Goal: Contribute content: Contribute content

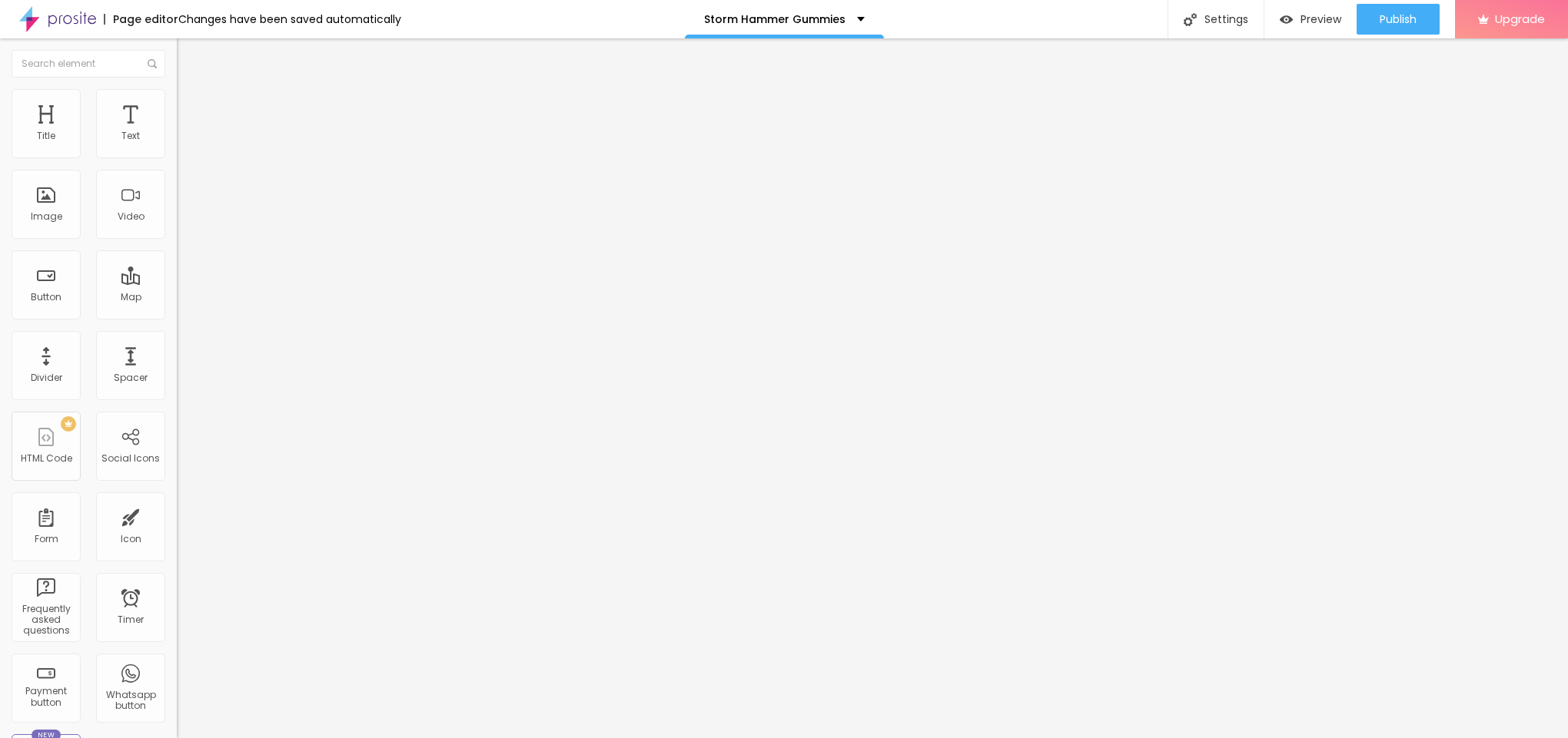
click at [176, 132] on span "Add image" at bounding box center [207, 125] width 63 height 13
click at [176, 107] on ul "Content Style Advanced" at bounding box center [264, 96] width 176 height 46
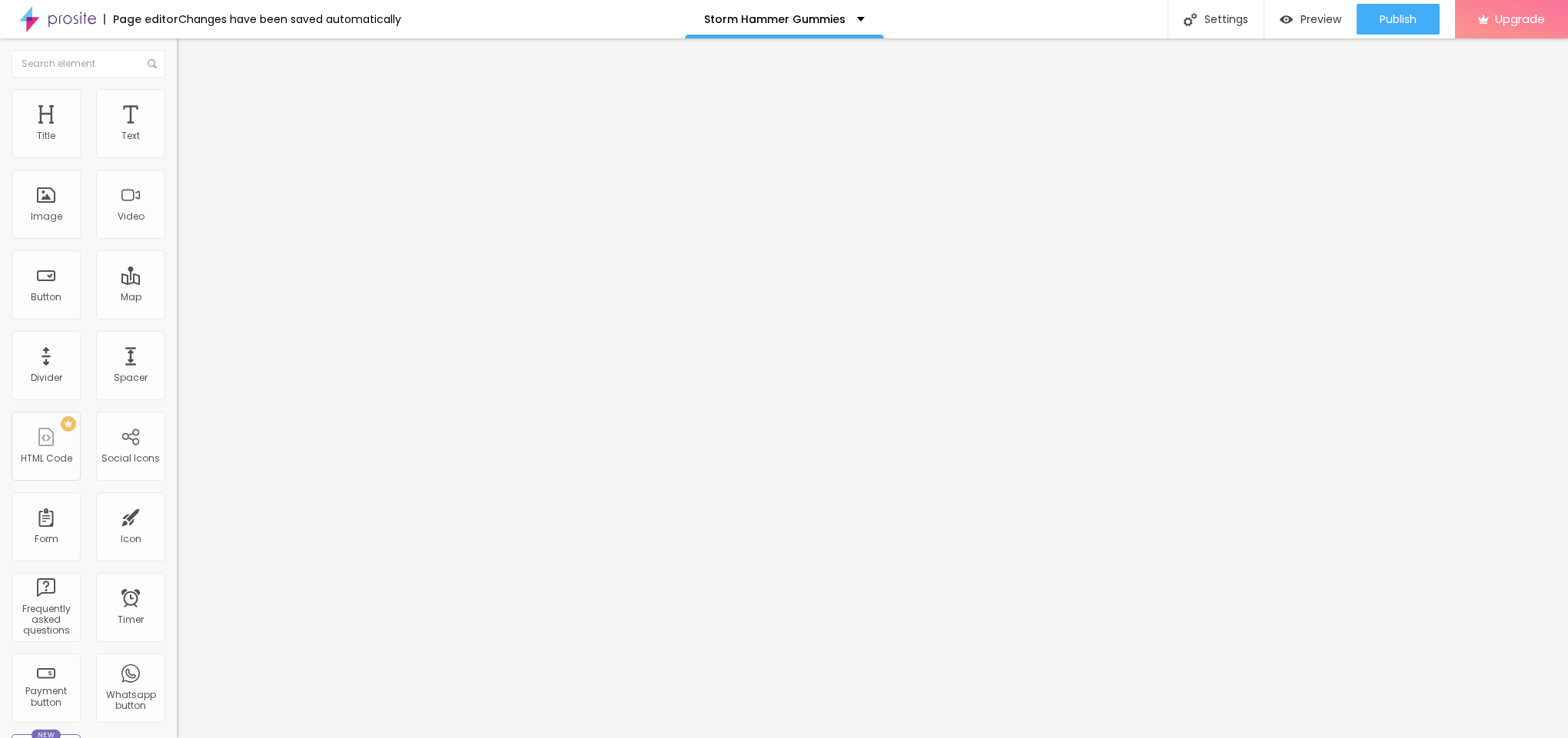
click at [176, 90] on li "Style" at bounding box center [264, 97] width 176 height 15
type input "95"
type input "85"
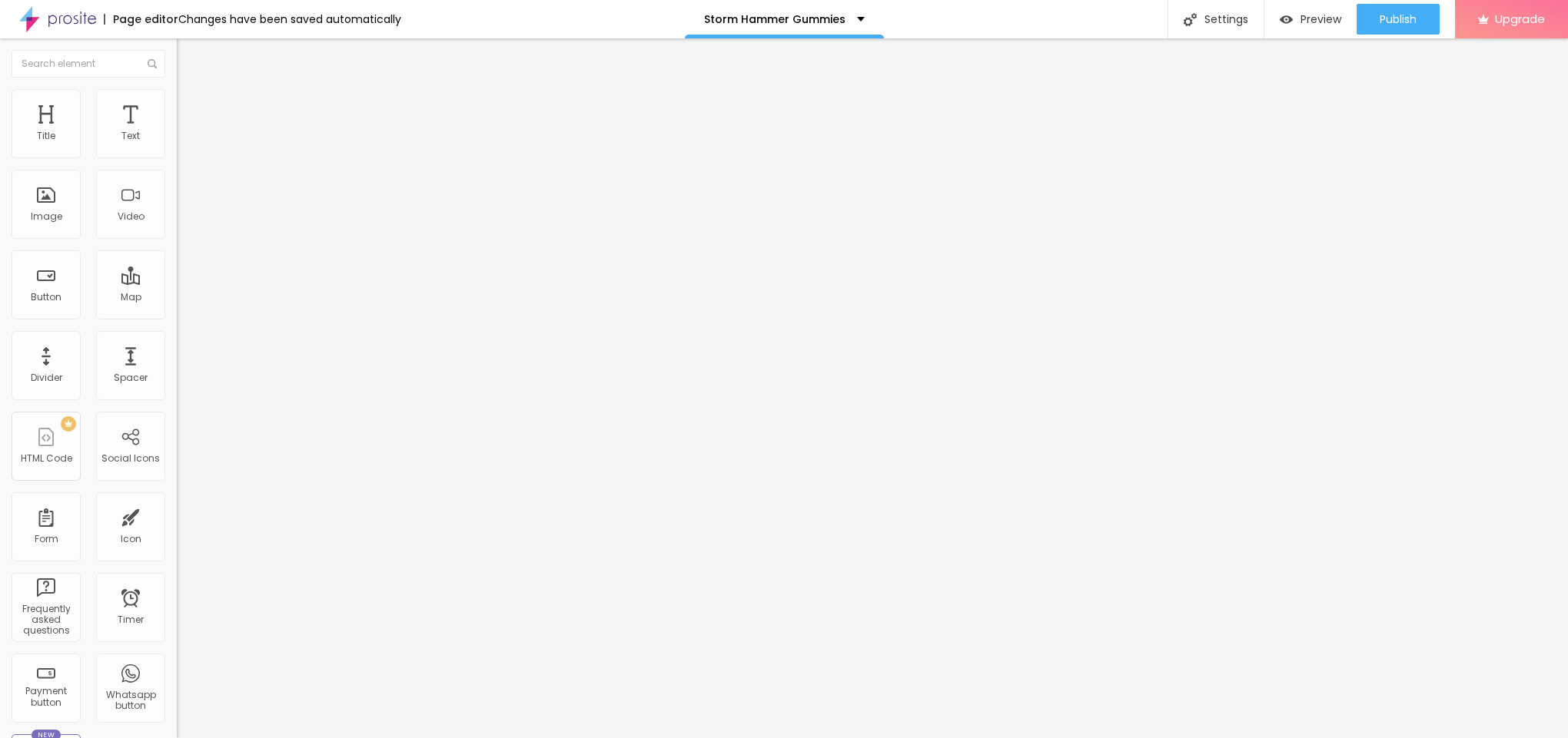
type input "80"
type input "75"
type input "70"
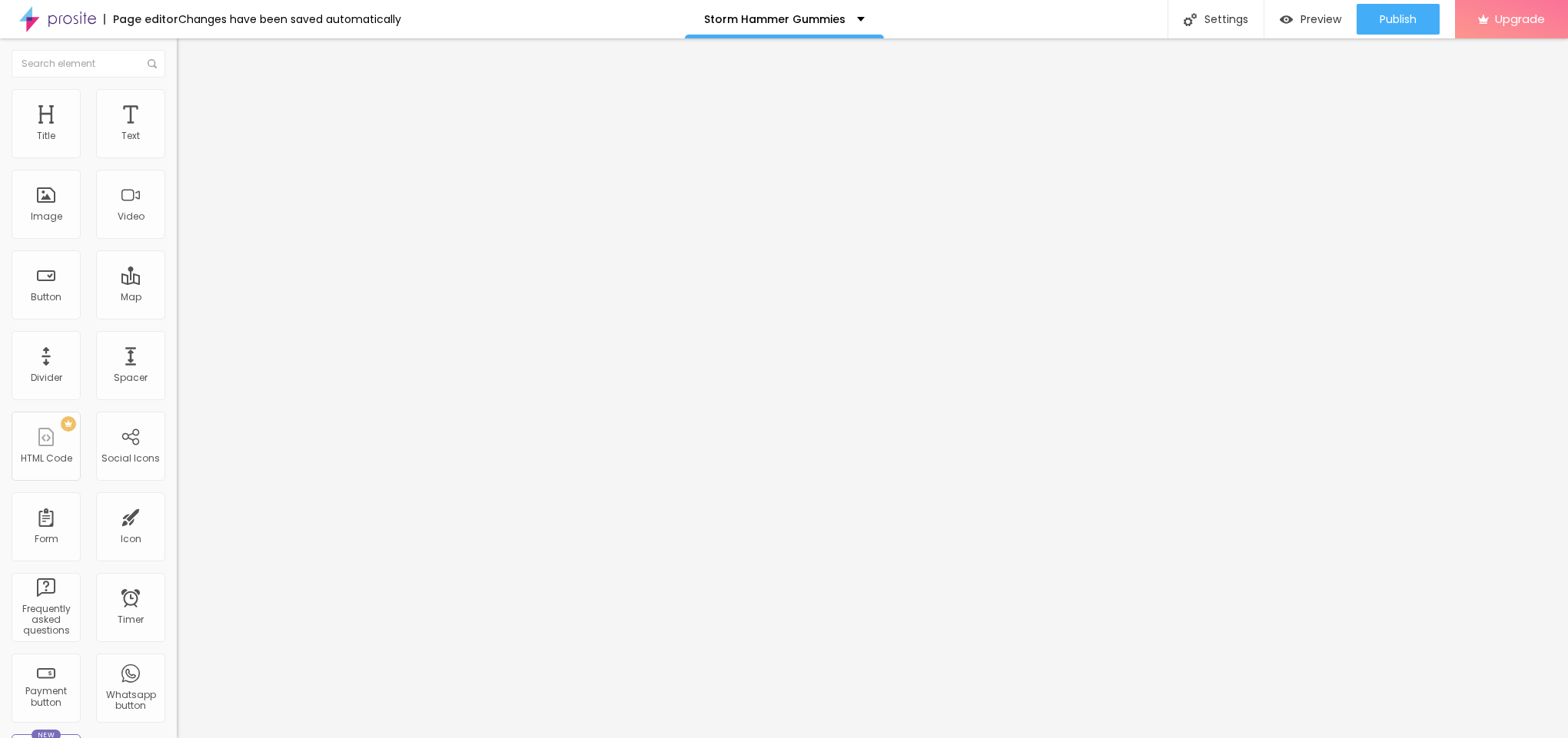
type input "70"
type input "65"
type input "60"
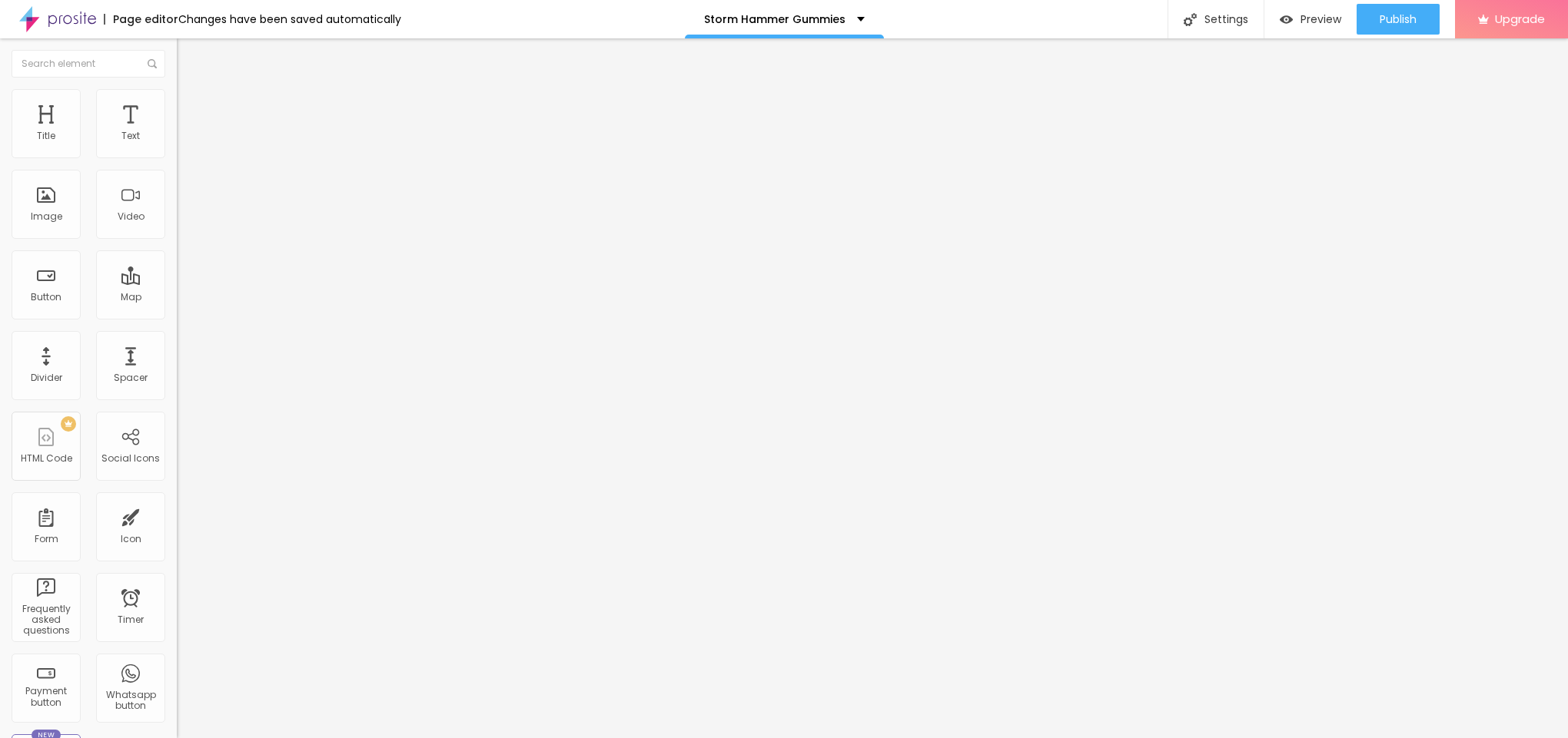
type input "55"
type input "50"
type input "45"
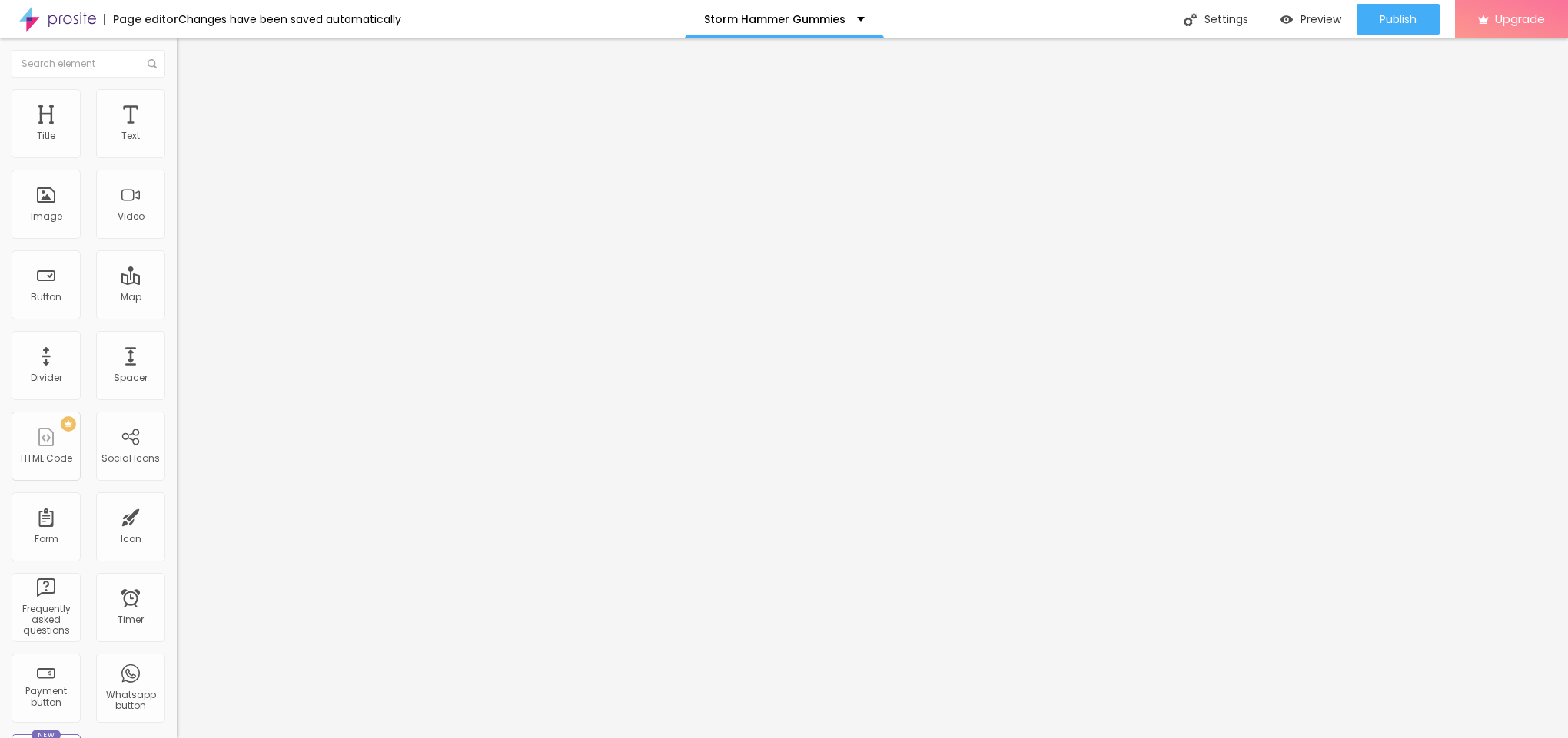
type input "45"
type input "40"
drag, startPoint x: 162, startPoint y: 168, endPoint x: 65, endPoint y: 171, distance: 97.0
type input "40"
click at [176, 157] on input "range" at bounding box center [226, 151] width 100 height 13
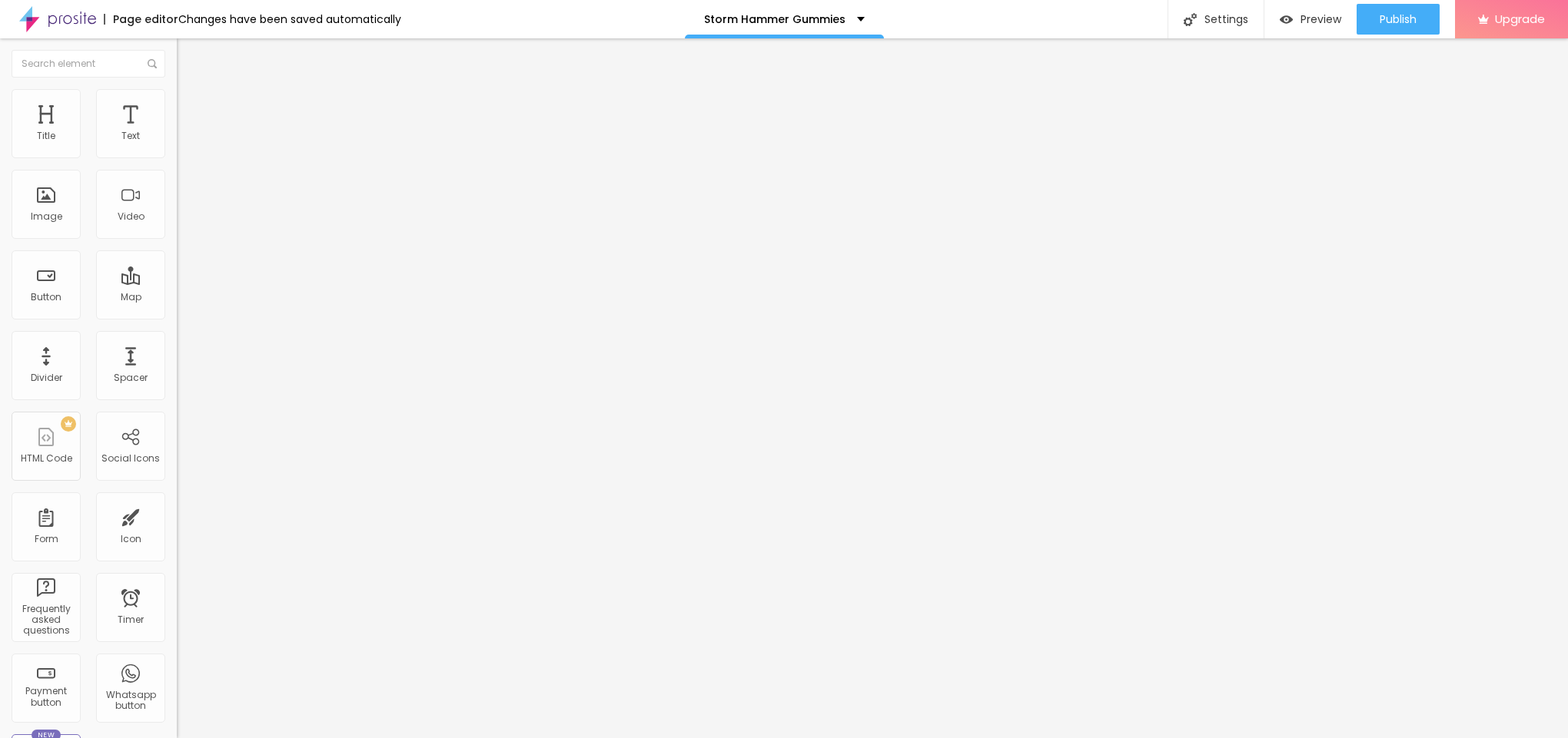
click at [176, 155] on input "text" at bounding box center [268, 147] width 185 height 15
paste input "Storm Hammer Gummies"
type input "Storm Hammer Gummies"
drag, startPoint x: 69, startPoint y: 418, endPoint x: 0, endPoint y: 415, distance: 69.1
click at [176, 351] on div "Change image Image description (Alt) Storm Hammer Gummies Align Aspect Ratio Or…" at bounding box center [264, 235] width 176 height 232
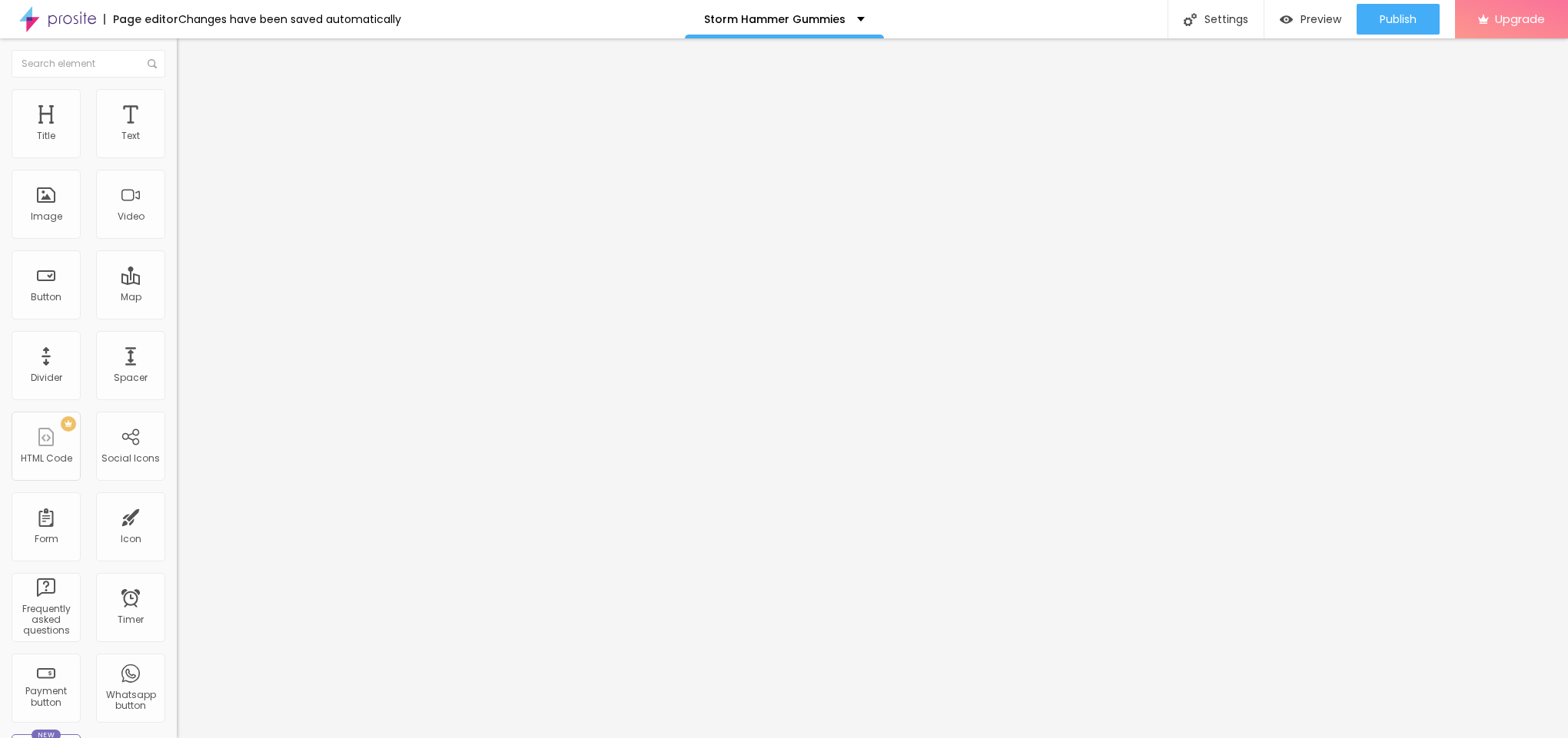
paste input "[URL][DOMAIN_NAME]"
type input "[URL][DOMAIN_NAME]"
drag, startPoint x: 110, startPoint y: 171, endPoint x: 0, endPoint y: 181, distance: 110.5
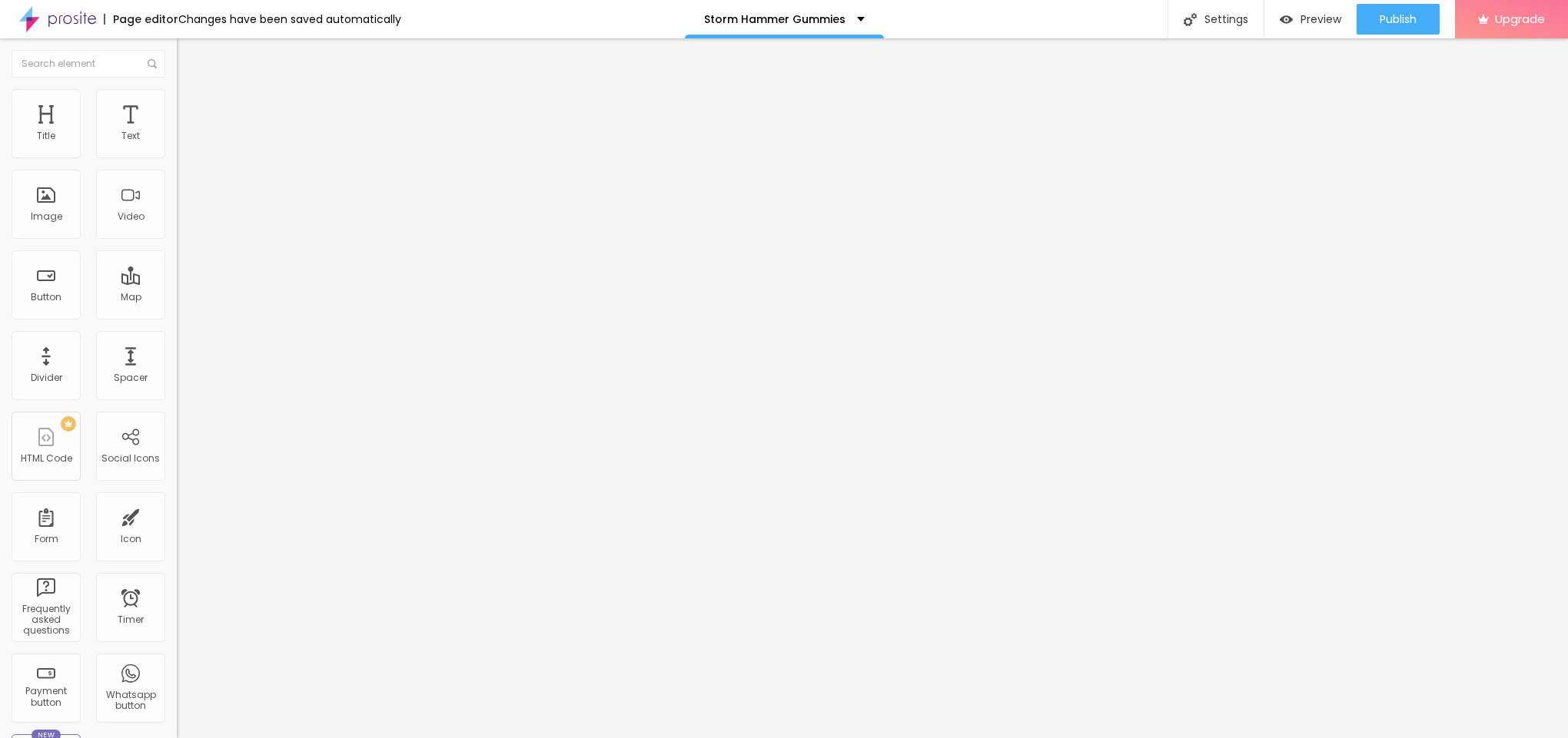
click at [176, 177] on div "Text Click me Align Size Default Small Default Big Link URL https:// Open in ne…" at bounding box center [264, 232] width 176 height 224
paste input "😍👇SHOP NOW😍👇"
type input "😍👇SHOP NOW😍👇"
drag, startPoint x: 70, startPoint y: 328, endPoint x: 0, endPoint y: 307, distance: 73.1
click at [176, 304] on div "Text 😍👇SHOP NOW😍👇 Align Size Default Small Default Big Link URL Open in new tab" at bounding box center [264, 232] width 176 height 224
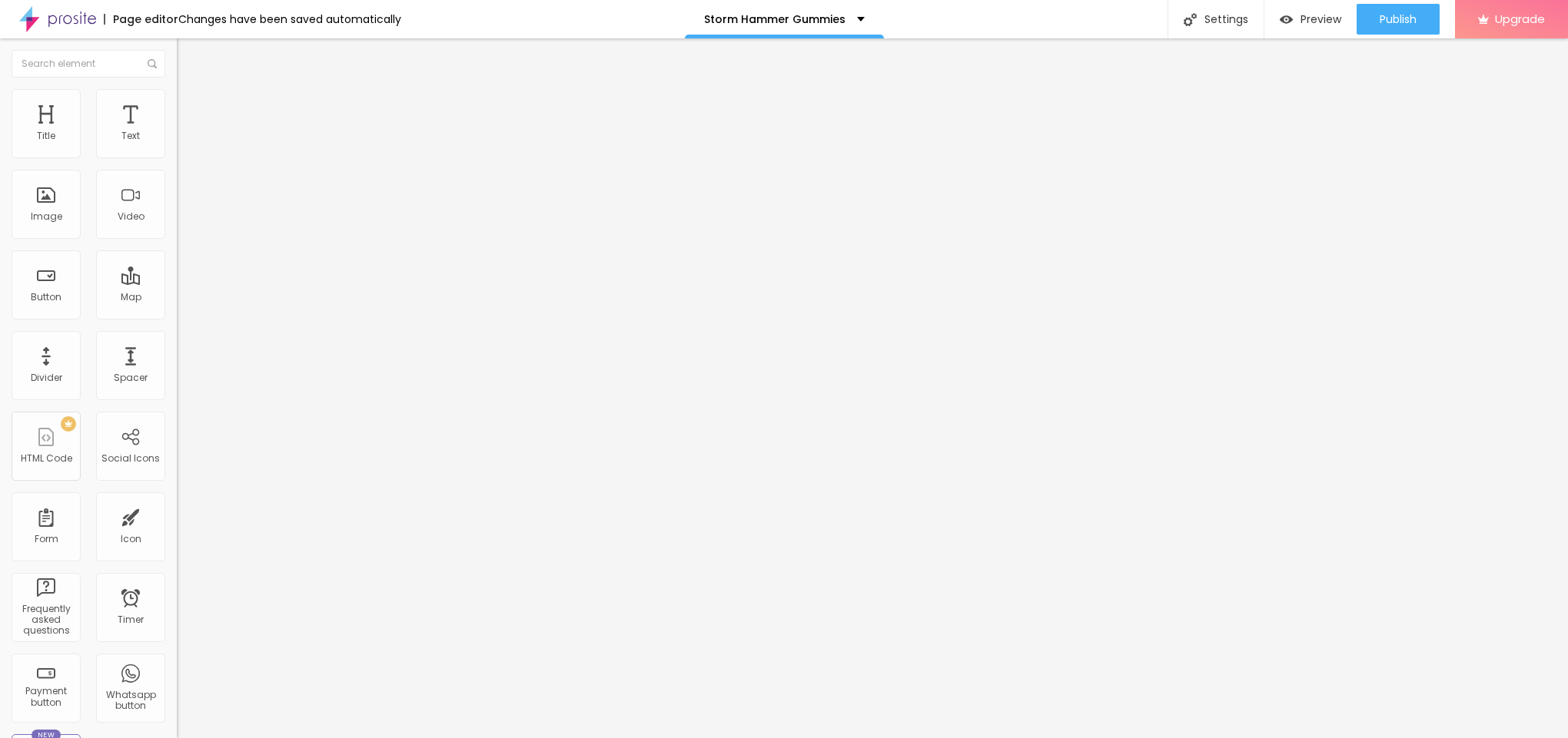
paste input "[URL][DOMAIN_NAME]"
type input "[URL][DOMAIN_NAME]"
click at [188, 50] on img "button" at bounding box center [194, 56] width 13 height 13
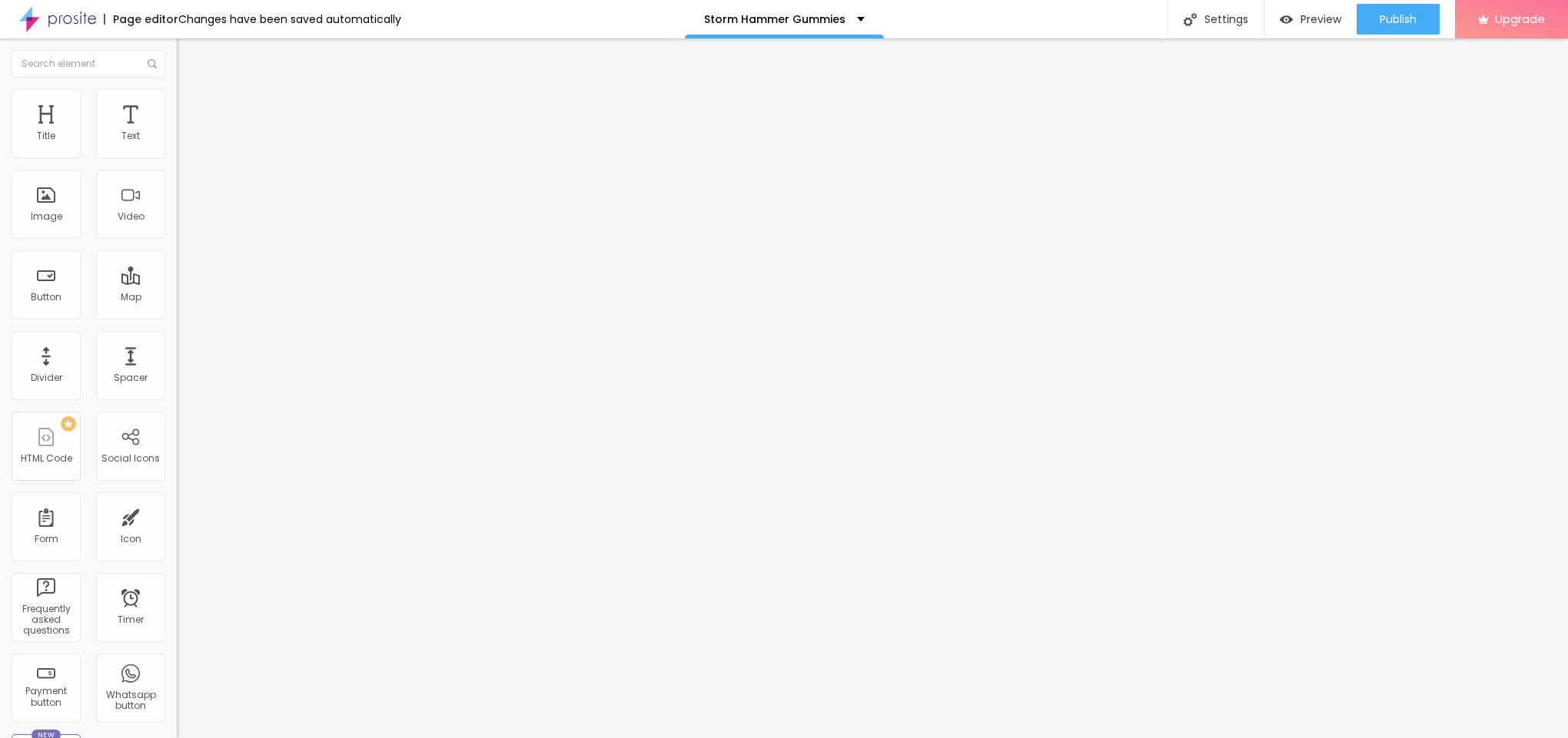
click at [176, 148] on button "button" at bounding box center [187, 139] width 22 height 16
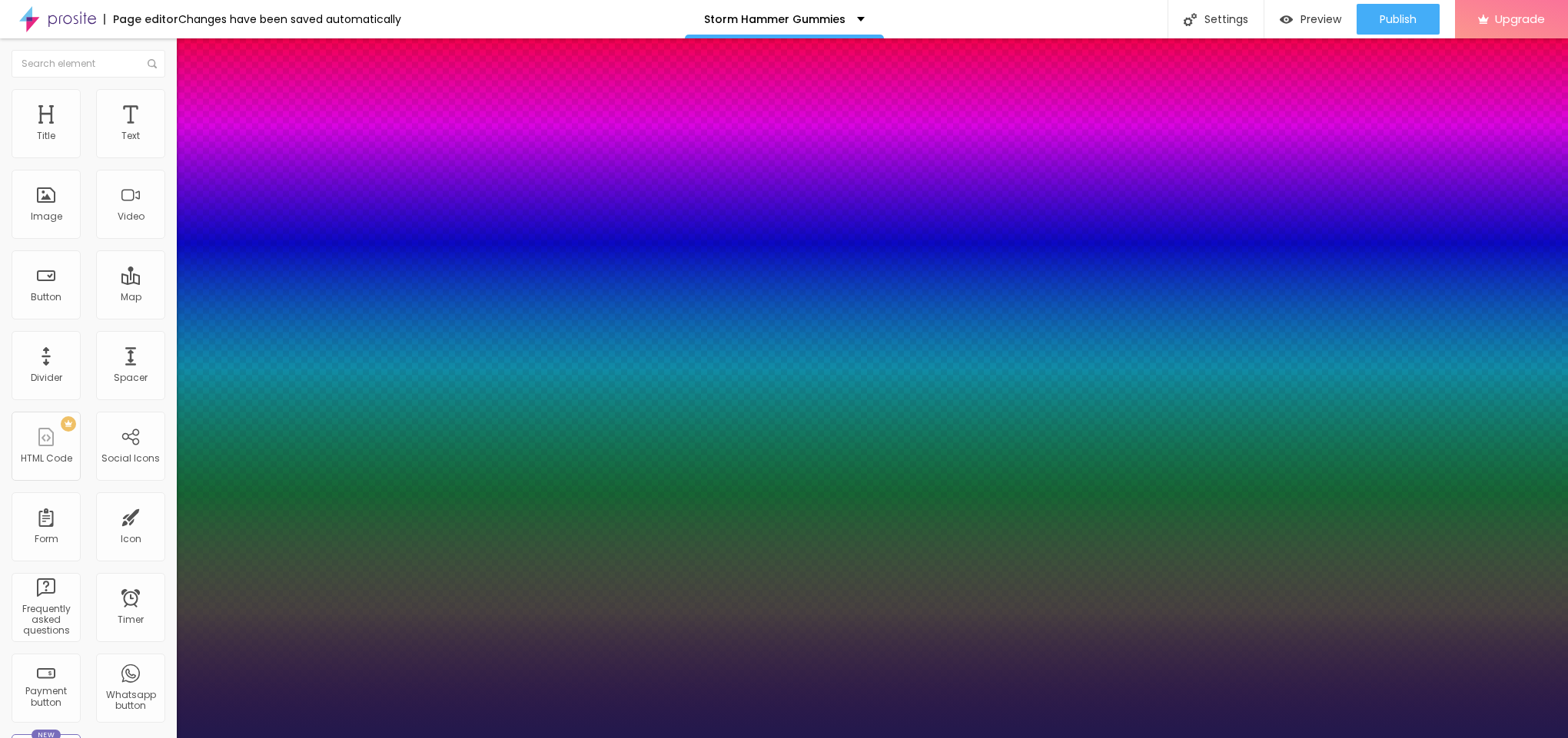
type input "14"
type input "1"
type input "16"
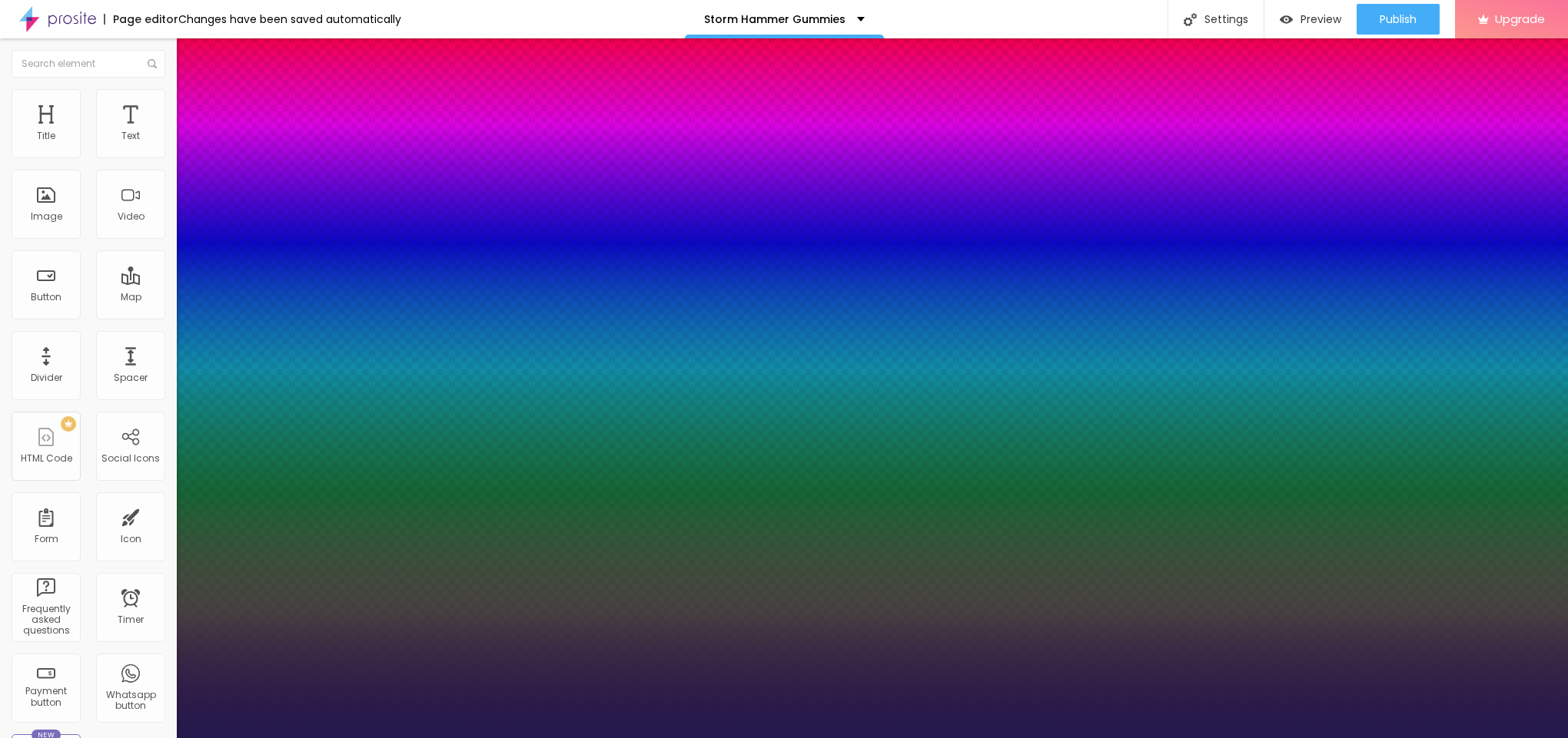
type input "1"
type input "17"
type input "1"
type input "19"
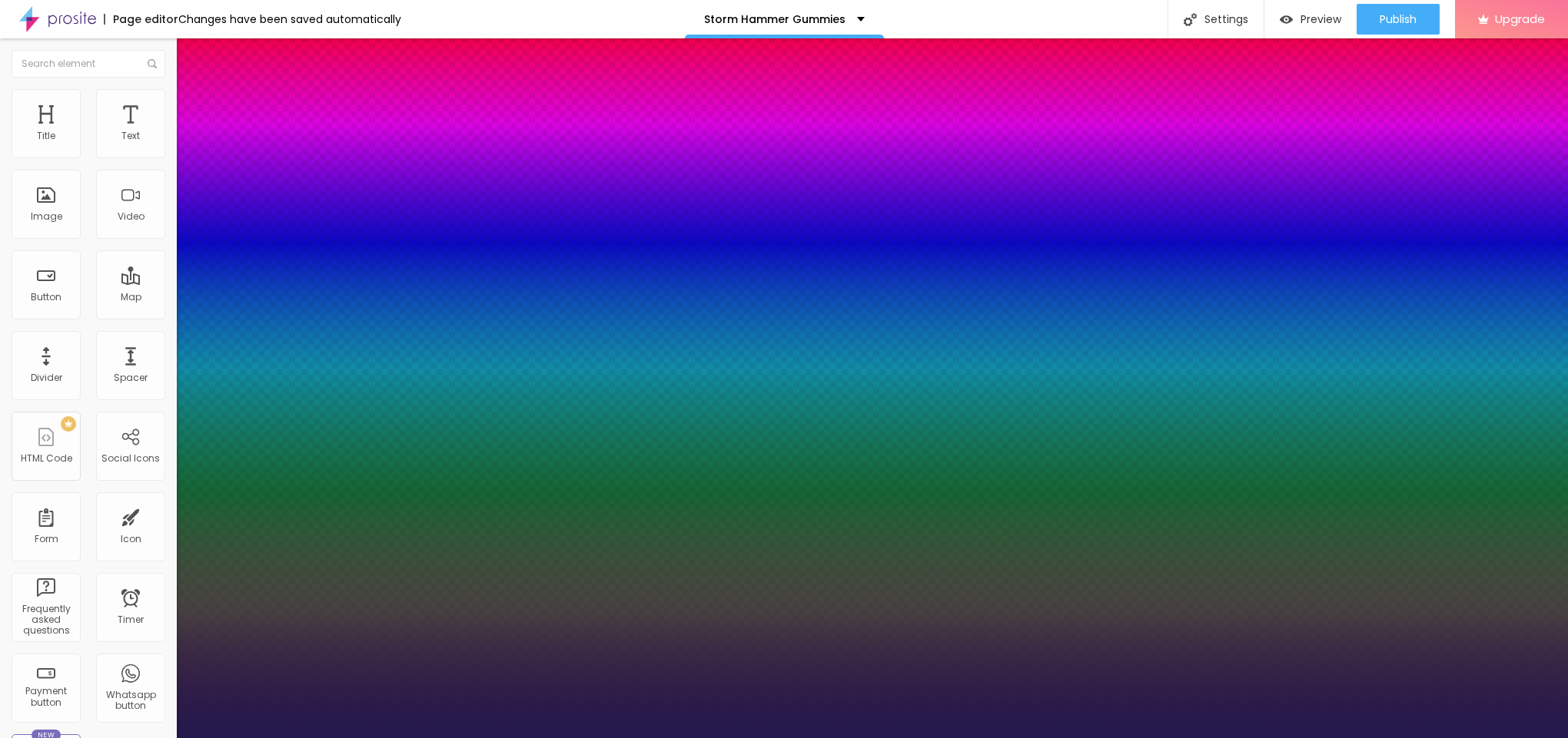
type input "19"
type input "1"
type input "20"
type input "1"
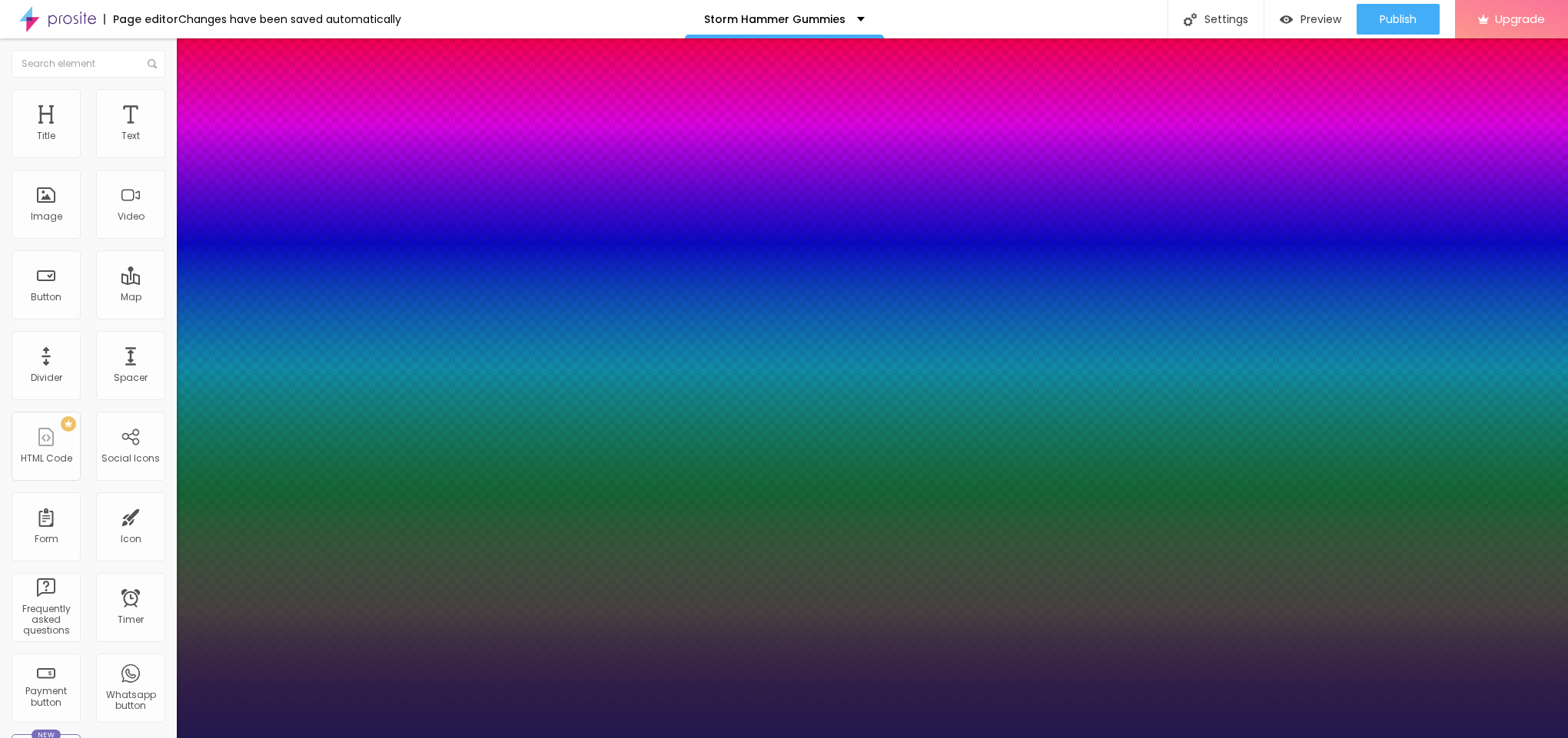
type input "21"
type input "1"
type input "23"
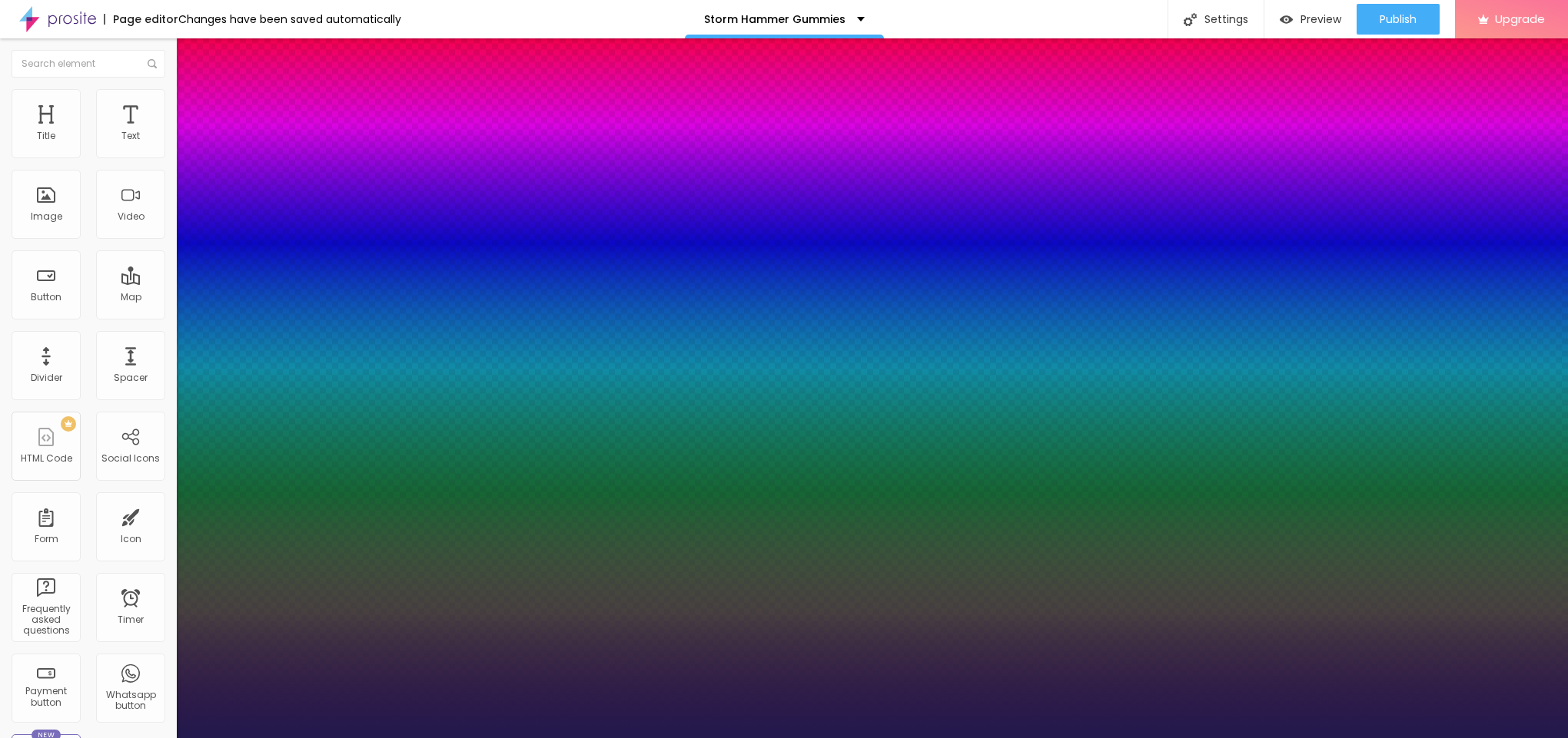
type input "1"
type input "22"
type input "1"
type input "21"
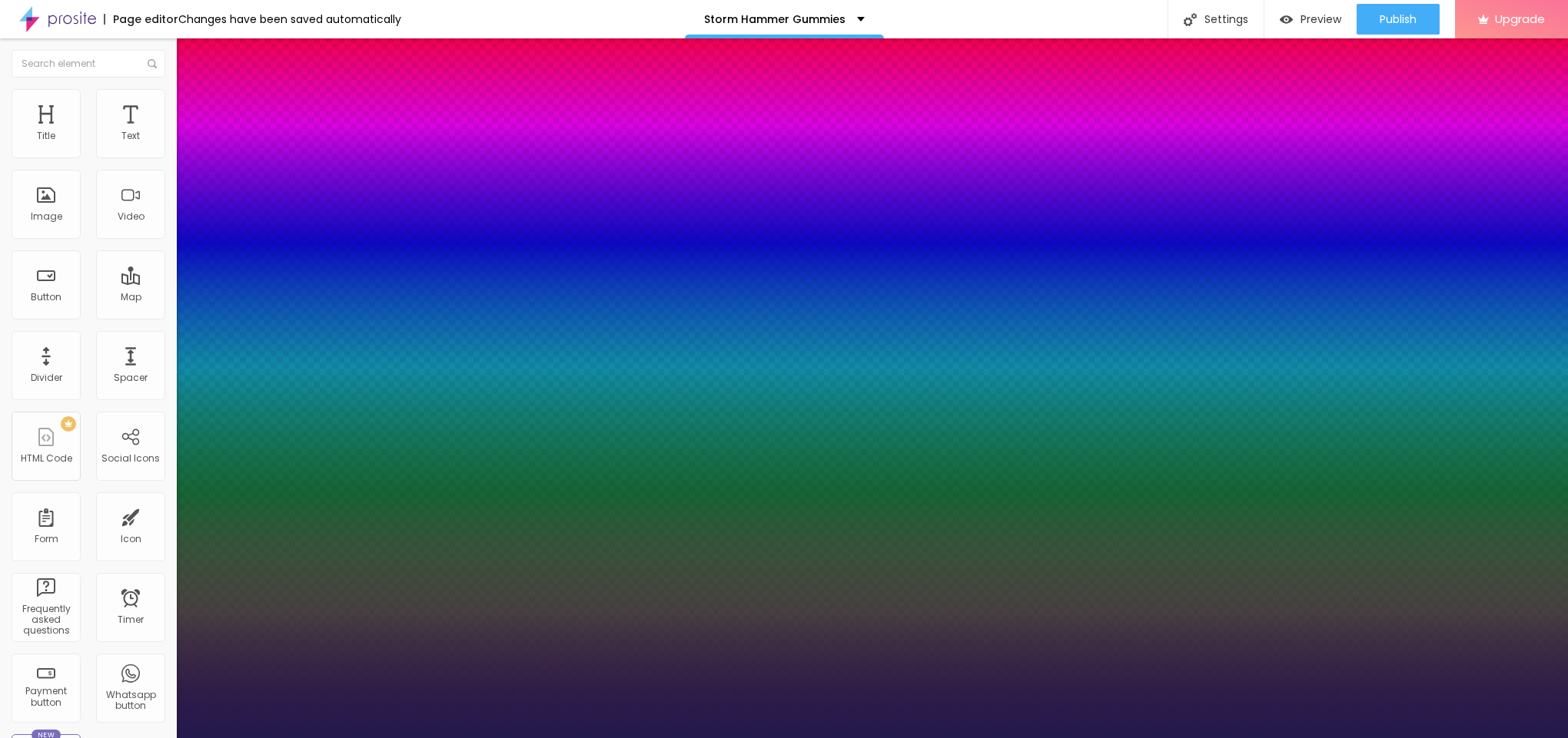
type input "21"
type input "1"
type input "20"
type input "1"
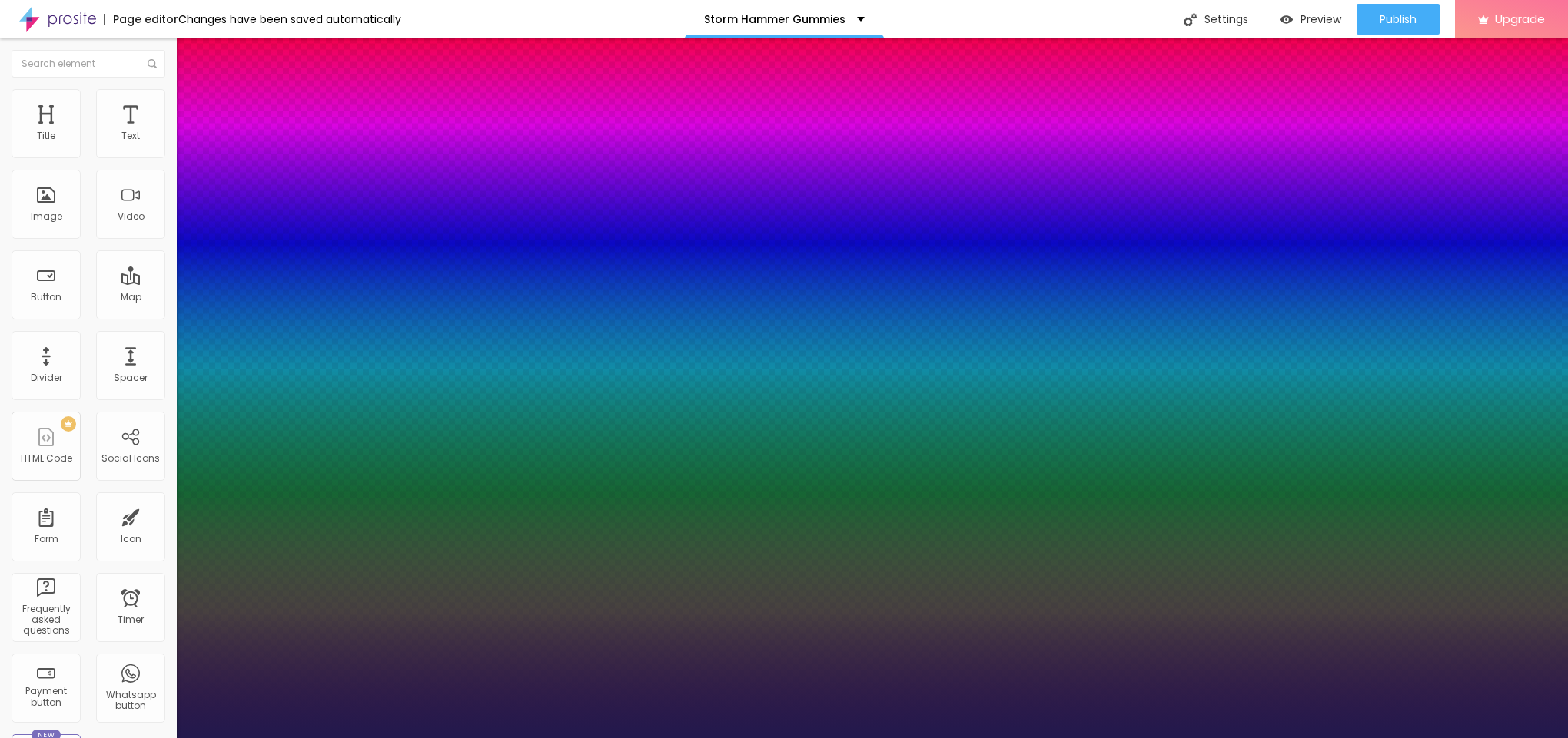
type input "19"
type input "1"
type input "20"
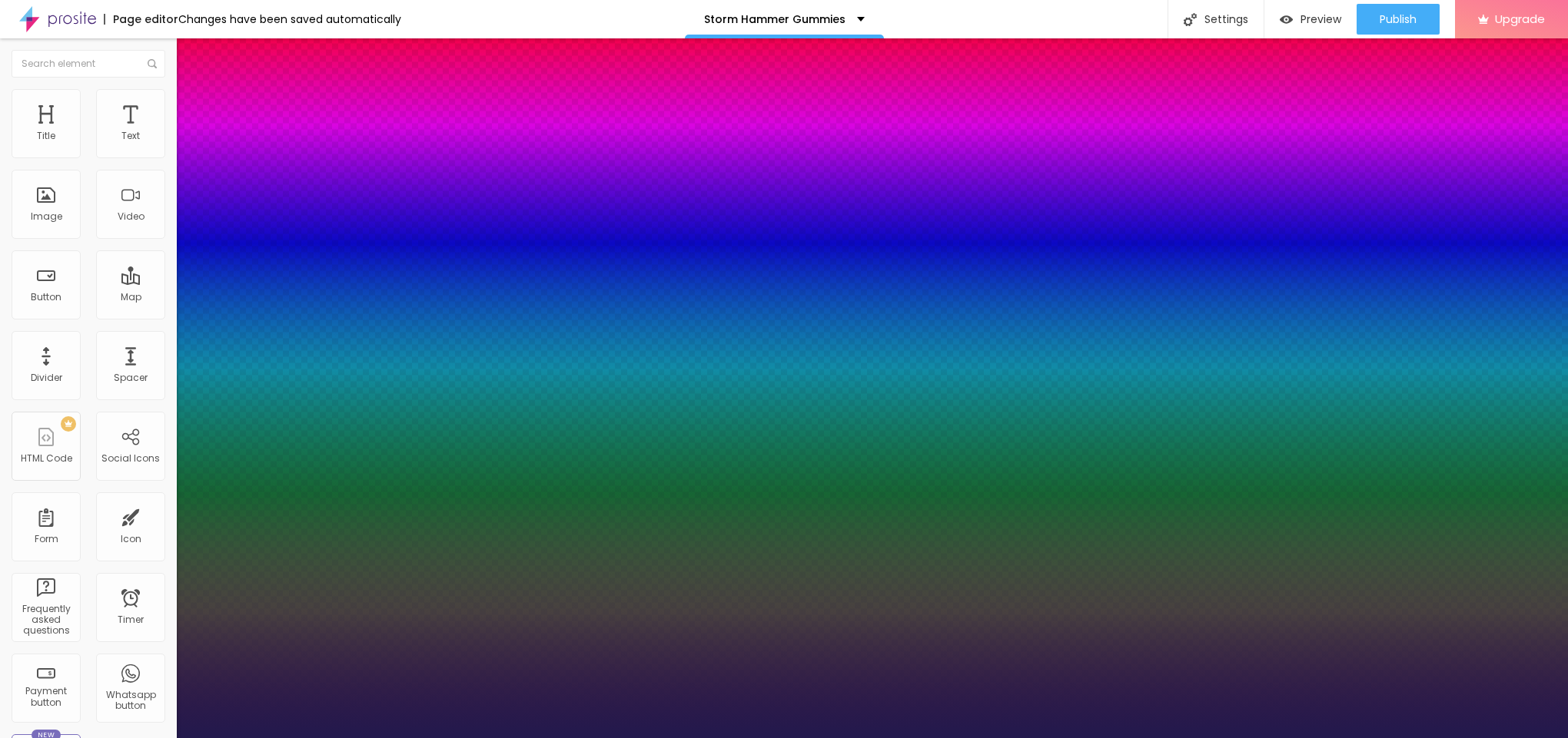
type input "1"
type input "21"
type input "1"
type input "22"
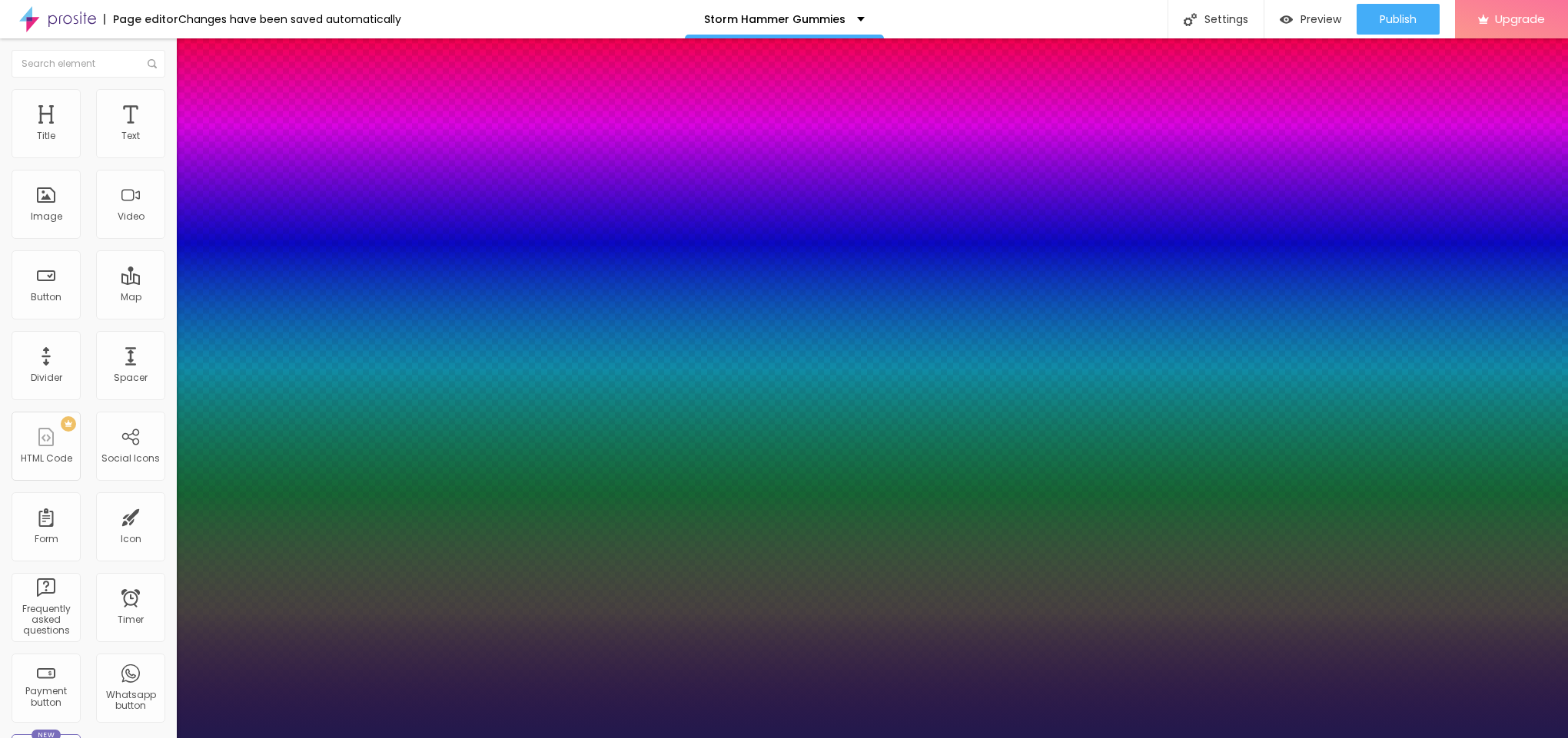
type input "22"
type input "1"
type input "23"
type input "1"
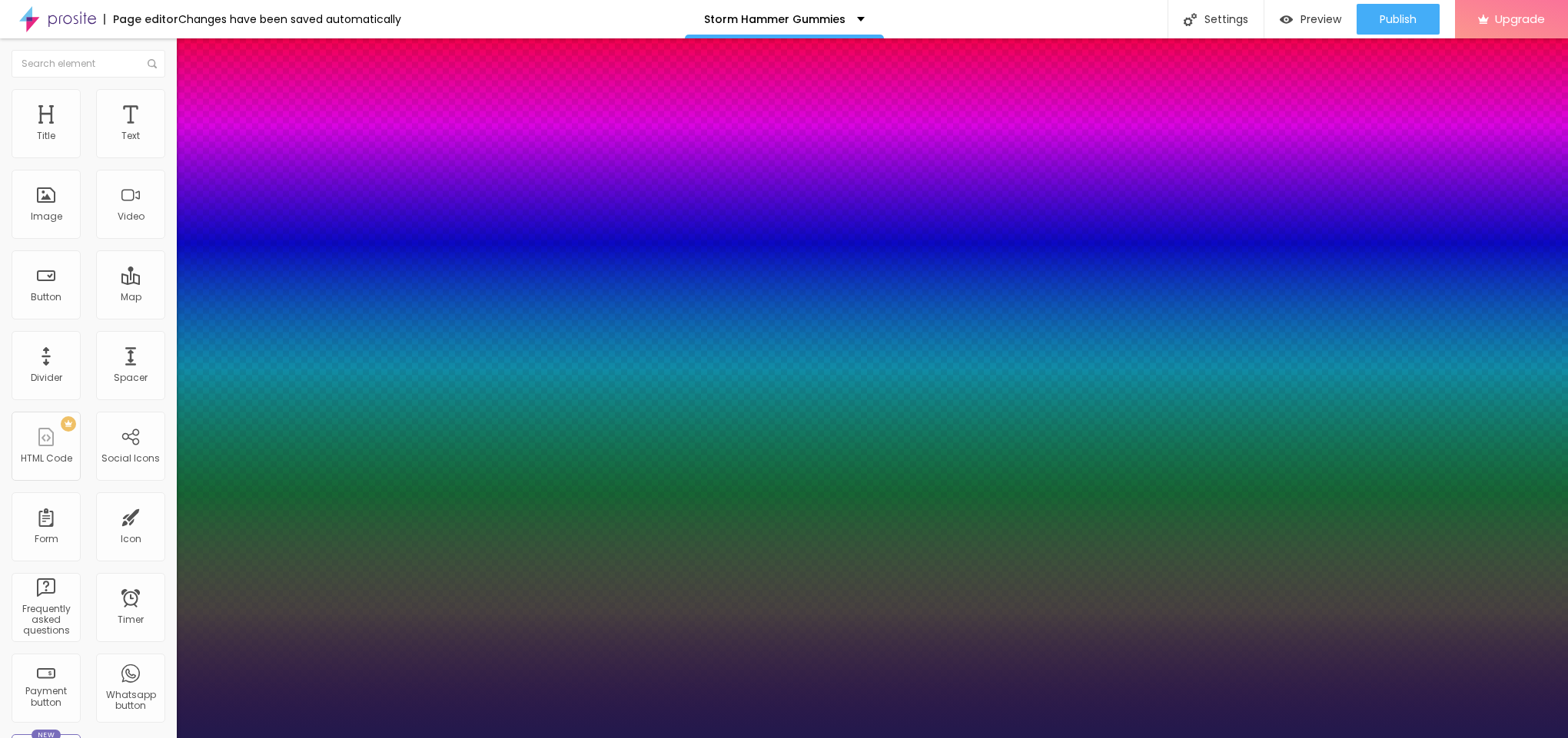
type input "22"
type input "1"
drag, startPoint x: 206, startPoint y: 257, endPoint x: 215, endPoint y: 262, distance: 10.3
type input "22"
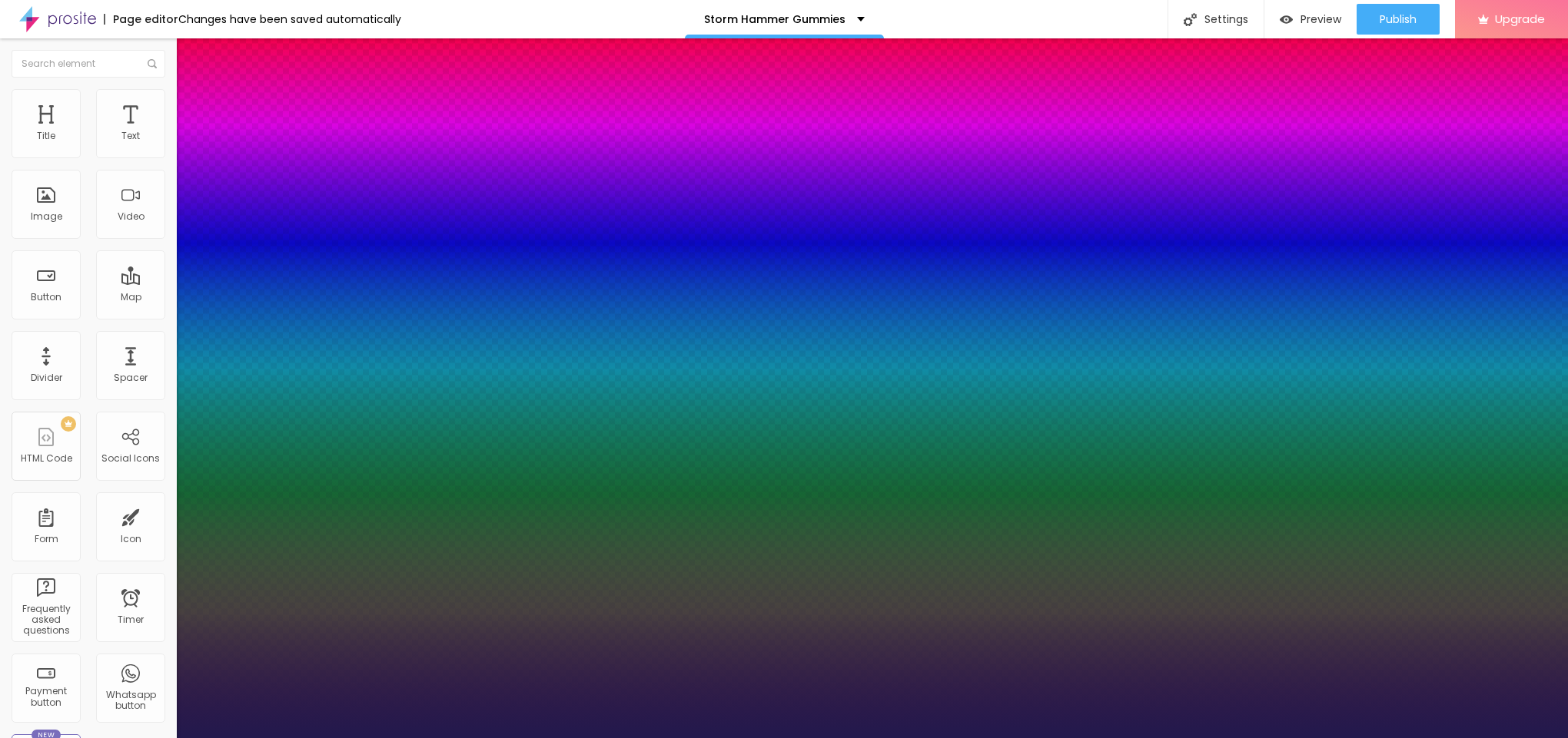
click at [642, 738] on div at bounding box center [784, 738] width 1568 height 0
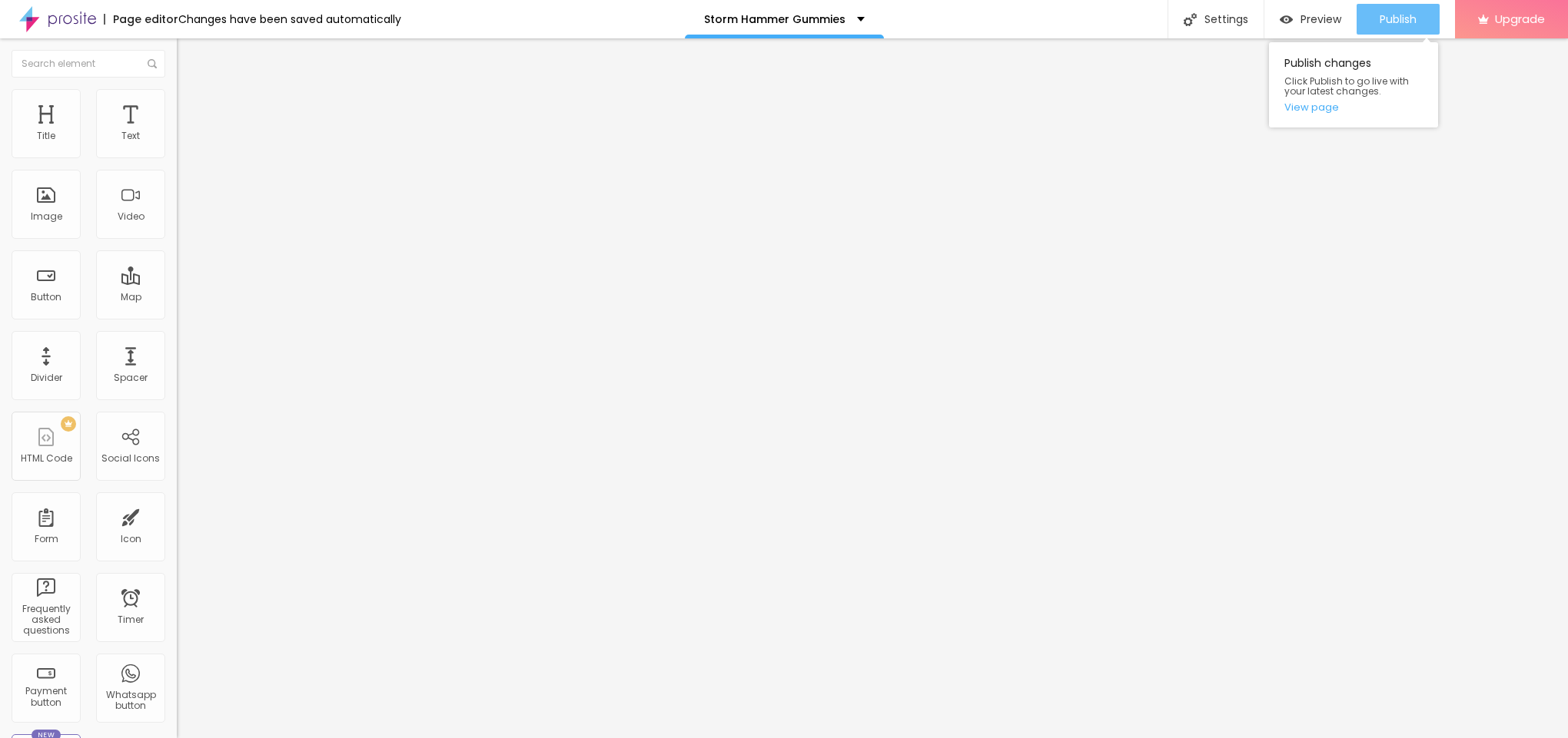
click at [1367, 33] on button "Publish" at bounding box center [1398, 19] width 83 height 31
click at [1317, 107] on link "View page" at bounding box center [1353, 107] width 138 height 10
